Goal: Transaction & Acquisition: Purchase product/service

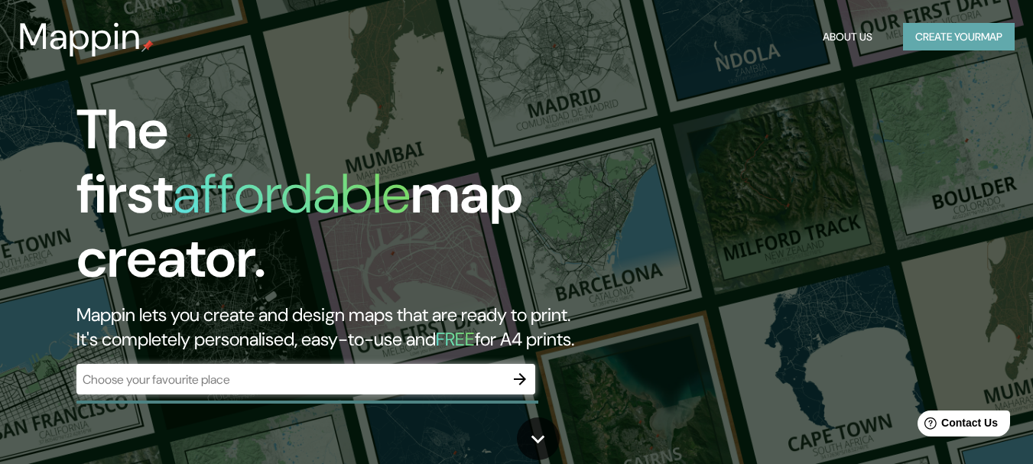
click at [957, 44] on button "Create your map" at bounding box center [959, 37] width 112 height 28
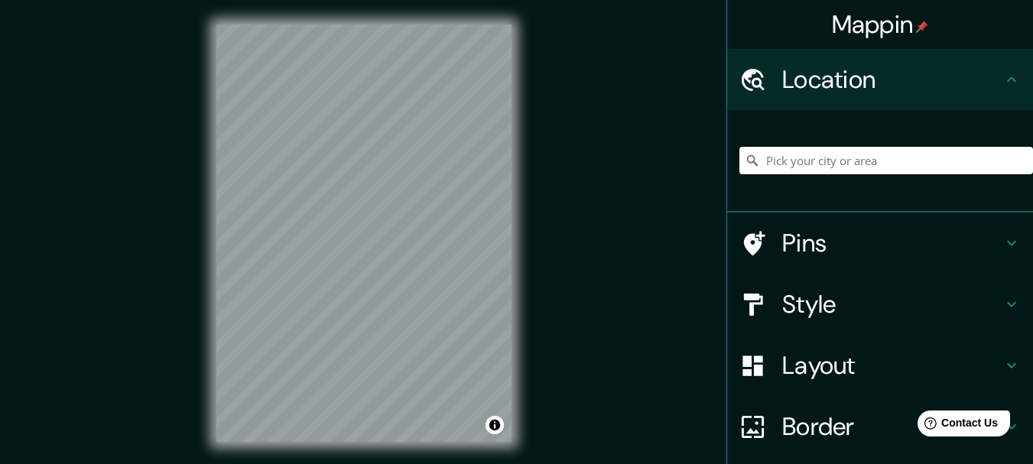
click at [811, 155] on input "Pick your city or area" at bounding box center [886, 161] width 294 height 28
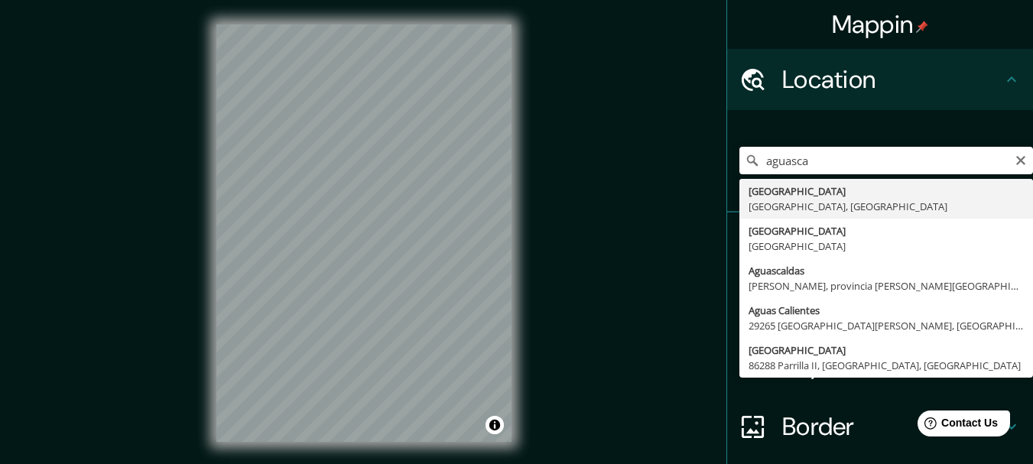
type input "[GEOGRAPHIC_DATA], [GEOGRAPHIC_DATA], [GEOGRAPHIC_DATA]"
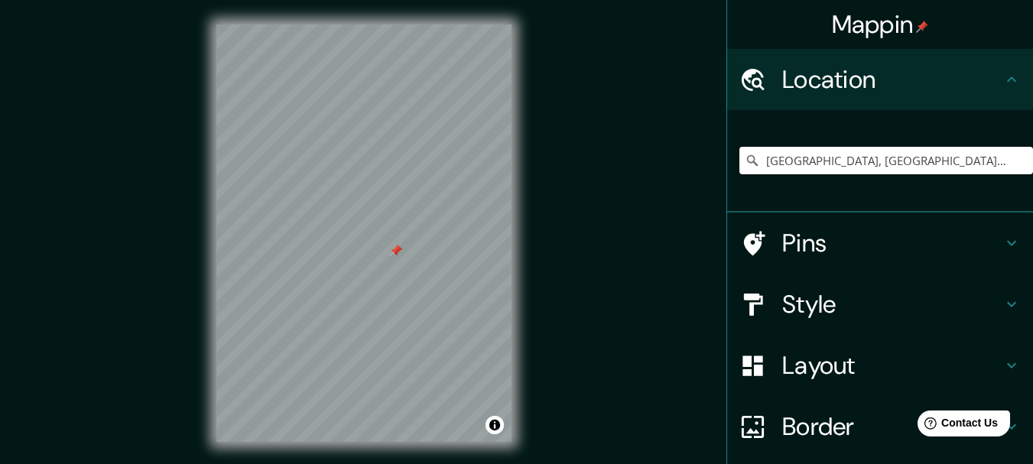
click at [392, 250] on div at bounding box center [396, 251] width 12 height 12
click at [386, 254] on div at bounding box center [384, 255] width 12 height 12
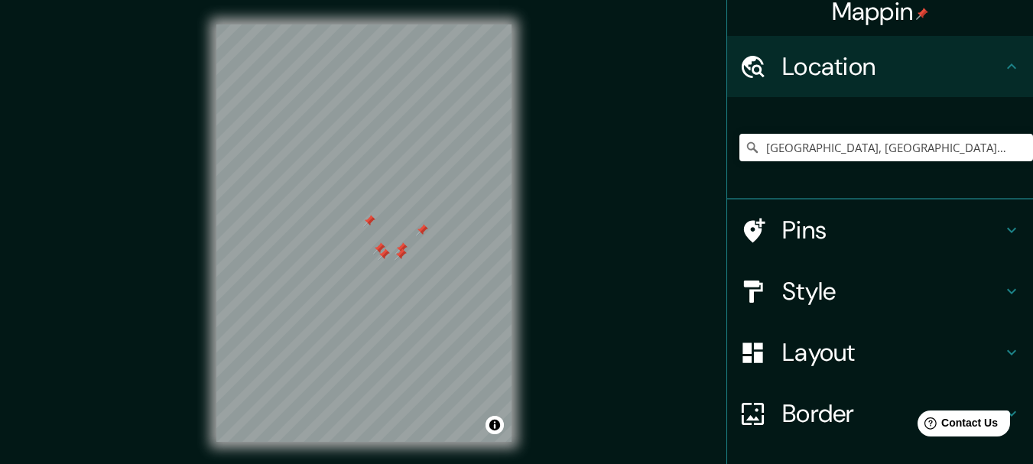
scroll to position [14, 0]
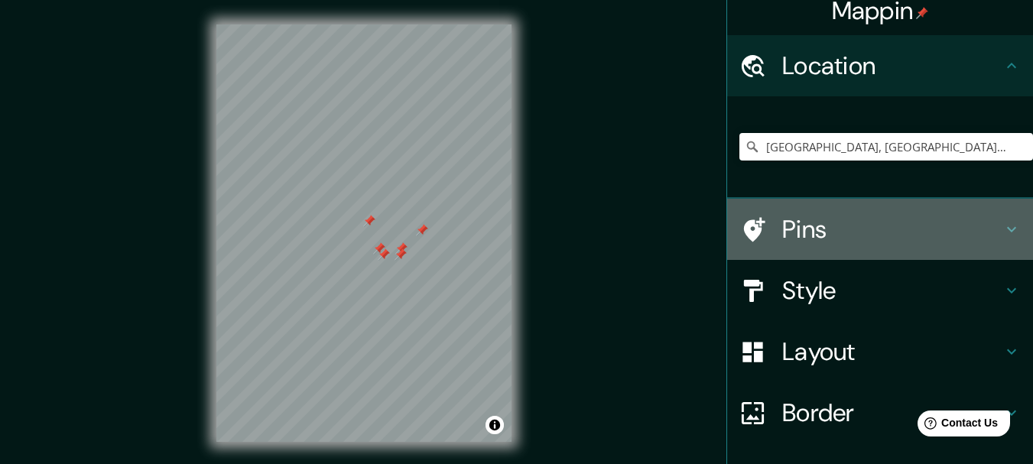
click at [799, 218] on h4 "Pins" at bounding box center [892, 229] width 220 height 31
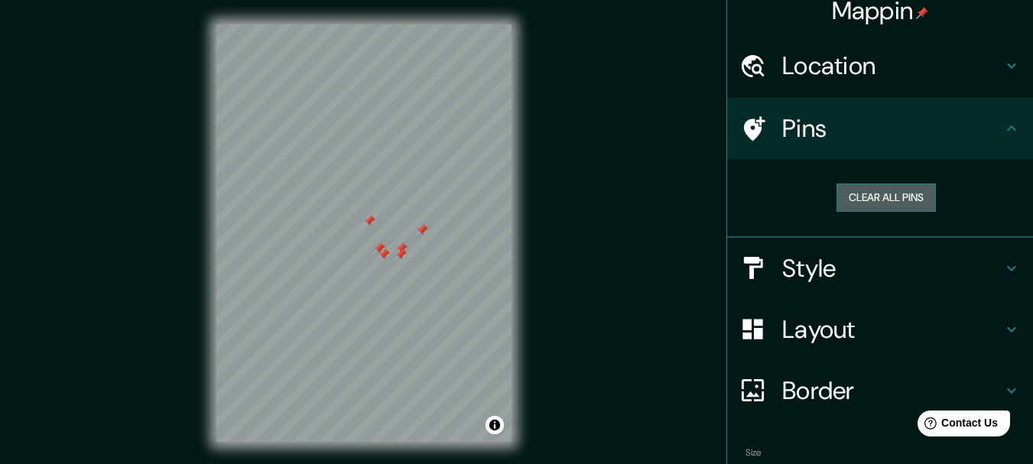
click at [854, 191] on button "Clear all pins" at bounding box center [885, 198] width 99 height 28
click at [427, 185] on div at bounding box center [430, 181] width 12 height 12
click at [164, 203] on div "Mappin Location [GEOGRAPHIC_DATA], [GEOGRAPHIC_DATA], [GEOGRAPHIC_DATA] Pins Cl…" at bounding box center [516, 245] width 1033 height 491
click at [530, 145] on div "© Mapbox © OpenStreetMap Improve this map" at bounding box center [364, 233] width 344 height 466
click at [343, 451] on div "© Mapbox © OpenStreetMap Improve this map" at bounding box center [364, 233] width 344 height 466
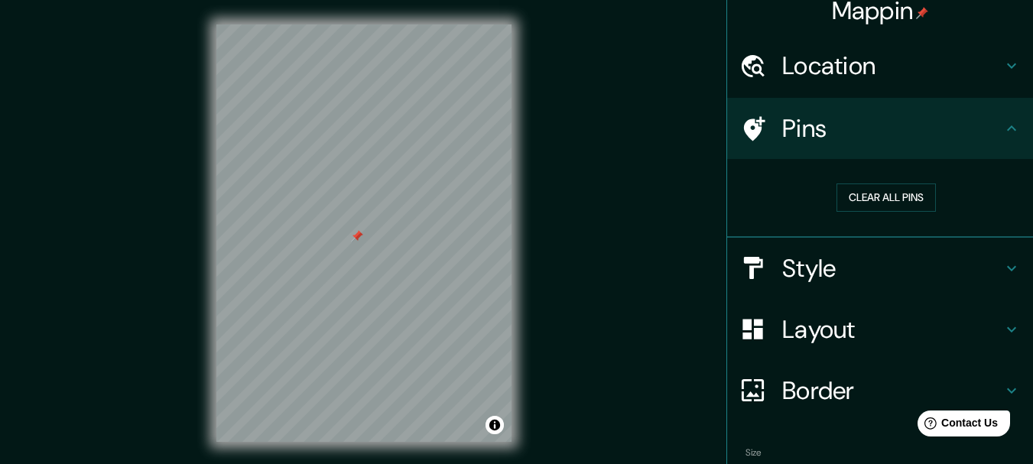
click at [359, 237] on div at bounding box center [357, 236] width 12 height 12
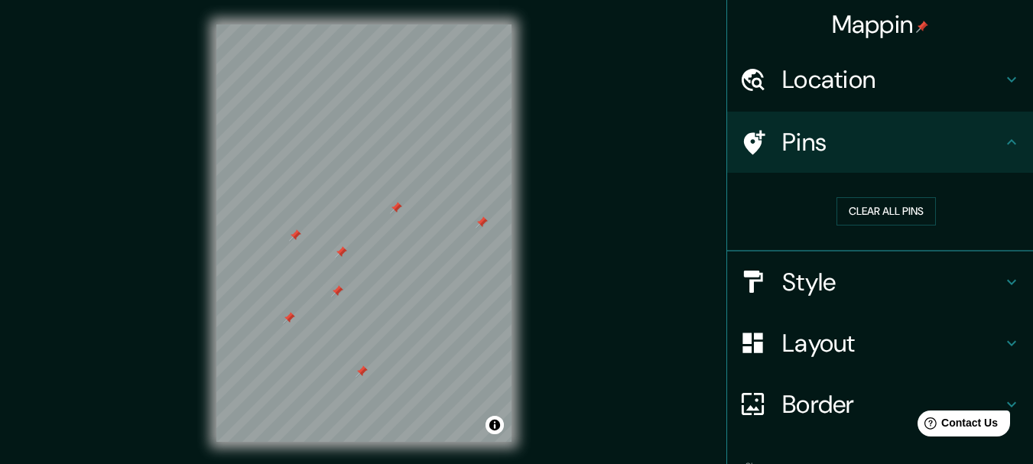
scroll to position [98, 0]
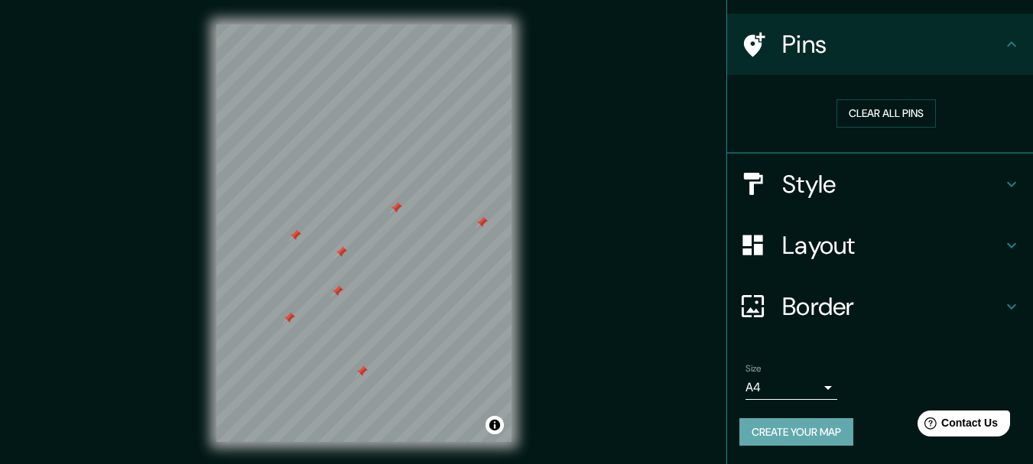
click at [790, 440] on button "Create your map" at bounding box center [796, 432] width 114 height 28
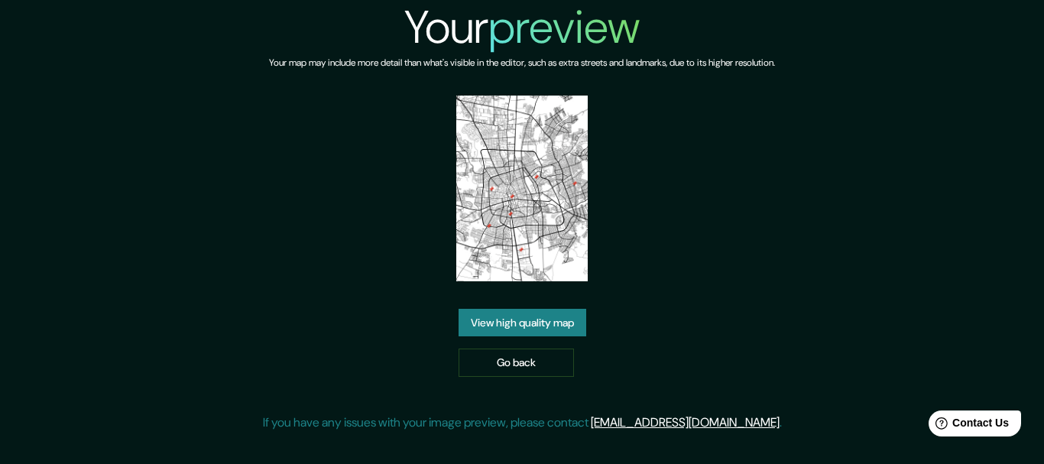
click at [519, 206] on img at bounding box center [522, 189] width 132 height 186
click at [518, 321] on link "View high quality map" at bounding box center [523, 323] width 128 height 28
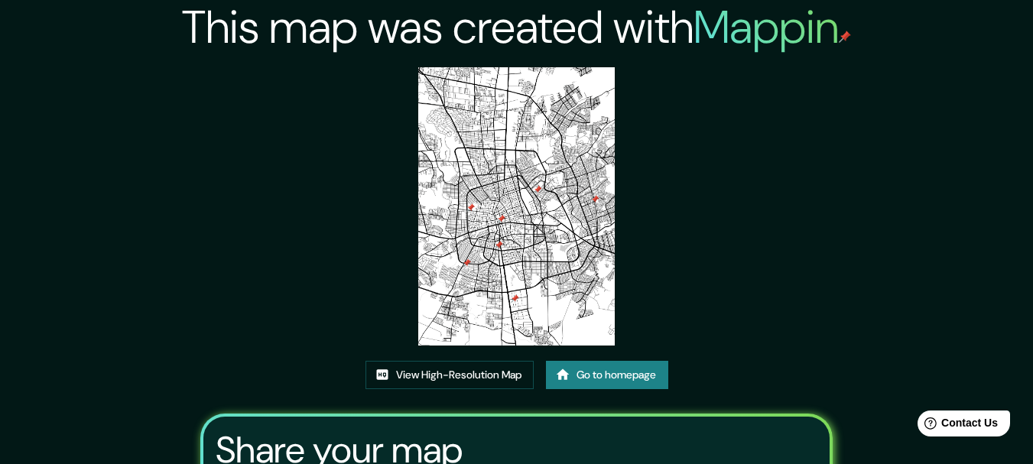
click at [505, 177] on img at bounding box center [516, 206] width 197 height 278
